Goal: Task Accomplishment & Management: Use online tool/utility

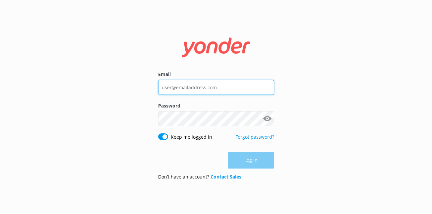
type input "[PERSON_NAME][EMAIL_ADDRESS][DOMAIN_NAME]"
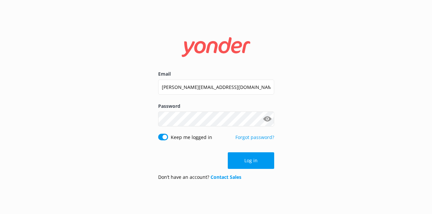
click at [238, 110] on div "Password Show password" at bounding box center [216, 117] width 116 height 31
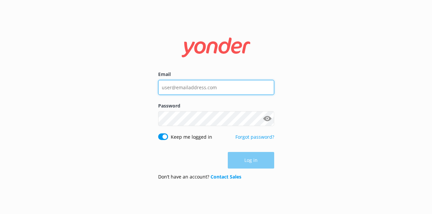
type input "[PERSON_NAME][EMAIL_ADDRESS][DOMAIN_NAME]"
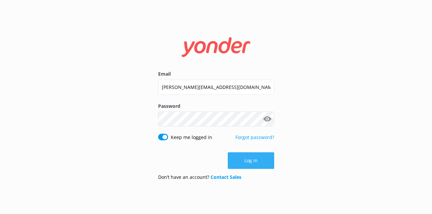
click at [237, 158] on button "Log in" at bounding box center [251, 160] width 46 height 17
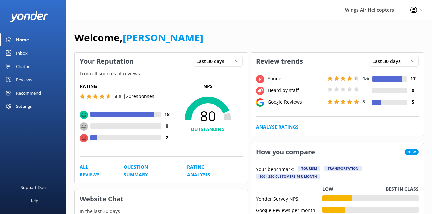
click at [40, 79] on link "Reviews" at bounding box center [33, 79] width 66 height 13
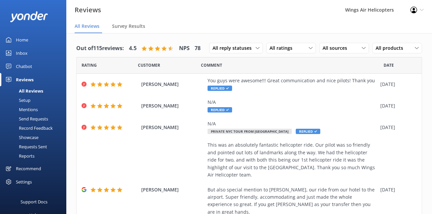
click at [34, 147] on div "Requests Sent" at bounding box center [25, 146] width 43 height 9
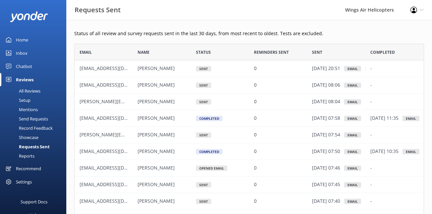
scroll to position [14, 0]
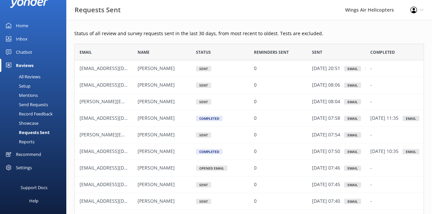
click at [31, 104] on div "Send Requests" at bounding box center [26, 104] width 44 height 9
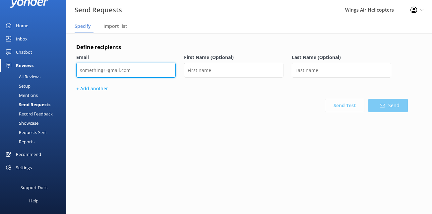
click at [129, 74] on input "email" at bounding box center [125, 70] width 99 height 15
paste input "marlonachiquenmartinez@gmail.com"
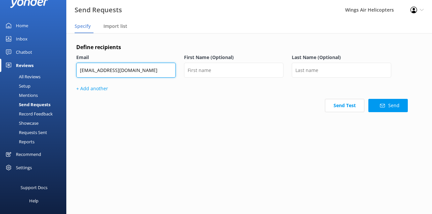
type input "marlonachiquenmartinez@gmail.com"
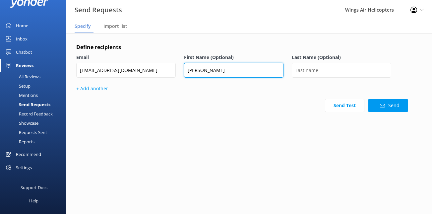
type input "Marlon"
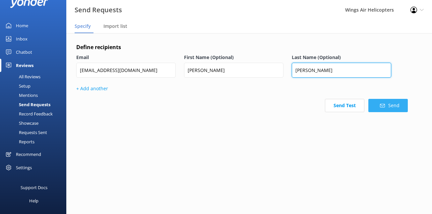
type input "Martinez"
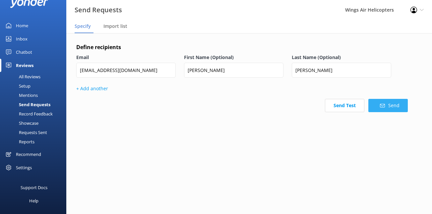
click at [381, 107] on use at bounding box center [382, 106] width 5 height 4
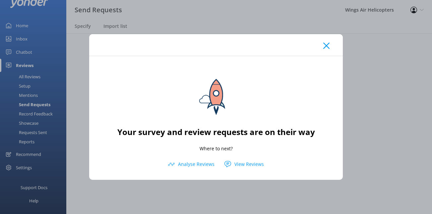
click at [325, 48] on icon at bounding box center [326, 45] width 6 height 7
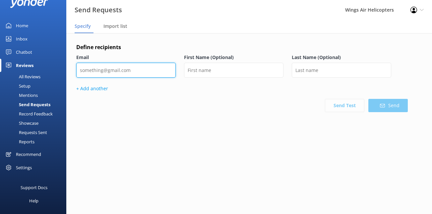
click at [148, 70] on input "email" at bounding box center [125, 70] width 99 height 15
paste input "cbedell@schumancheese.com"
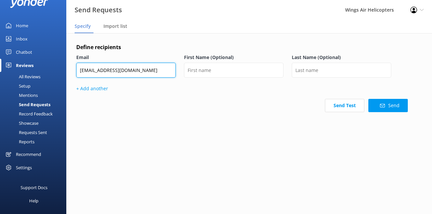
type input "cbedell@schumancheese.com"
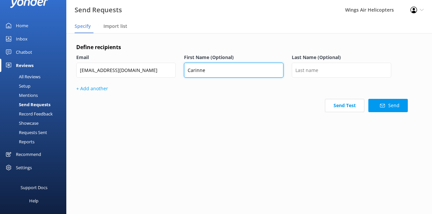
type input "Carinne"
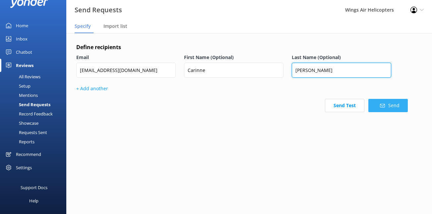
type input "Bedell"
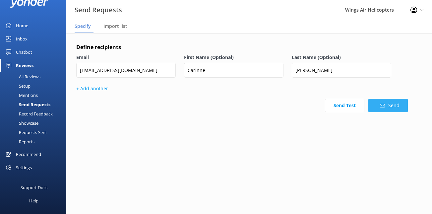
click at [375, 108] on button "Send" at bounding box center [387, 105] width 39 height 13
